Goal: Transaction & Acquisition: Purchase product/service

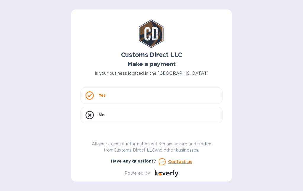
click at [152, 93] on div "Yes" at bounding box center [152, 95] width 142 height 17
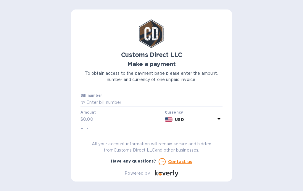
click at [128, 98] on input "text" at bounding box center [153, 102] width 137 height 9
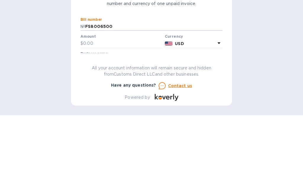
type input "FS8006500"
click at [92, 115] on input "text" at bounding box center [122, 119] width 79 height 9
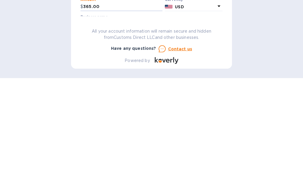
type input "365.00"
click at [92, 132] on input "text" at bounding box center [152, 136] width 142 height 9
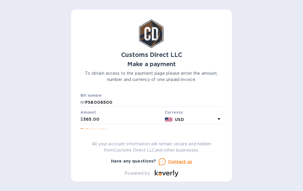
type input "[PERSON_NAME]"
click at [93, 148] on div "Bill number № FS8006500 Amount $ 365.00 Currency USD Business name [PERSON_NAME…" at bounding box center [151, 127] width 145 height 70
click at [162, 149] on button "Go to payment page" at bounding box center [152, 155] width 142 height 12
click at [153, 148] on div "Go to payment page" at bounding box center [151, 155] width 145 height 14
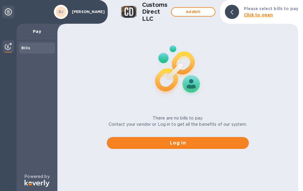
click at [255, 17] on b "Click to open" at bounding box center [258, 14] width 29 height 5
